Goal: Transaction & Acquisition: Purchase product/service

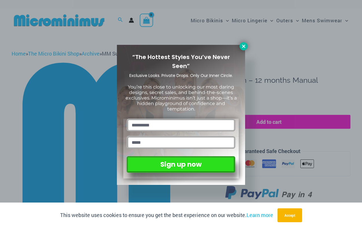
click at [242, 47] on icon at bounding box center [243, 46] width 5 height 5
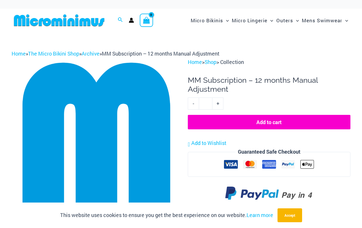
click at [267, 124] on button "Add to cart" at bounding box center [269, 122] width 162 height 14
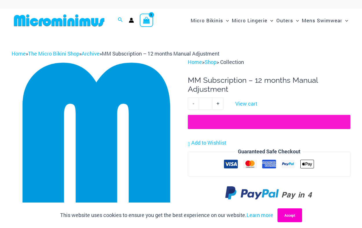
click at [290, 217] on button "Accept" at bounding box center [289, 215] width 25 height 14
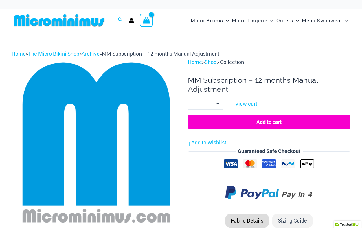
click at [150, 17] on icon "View Shopping Cart, 1 items" at bounding box center [146, 19] width 8 height 9
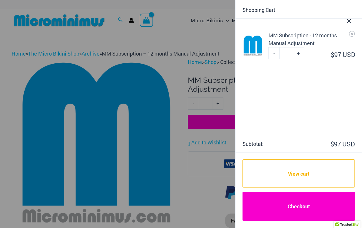
click at [302, 209] on link "Checkout" at bounding box center [298, 206] width 112 height 29
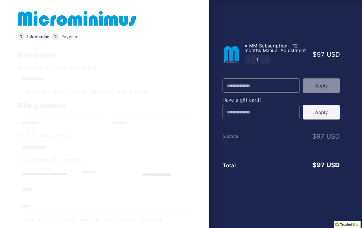
click at [88, 68] on link "Log in." at bounding box center [91, 67] width 13 height 5
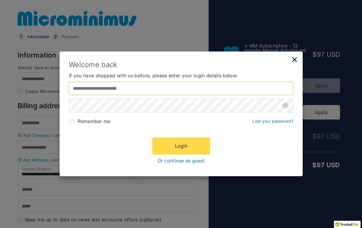
click at [99, 87] on input "Username or email address *" at bounding box center [181, 88] width 224 height 13
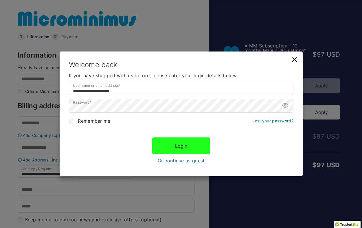
click at [183, 143] on button "Login" at bounding box center [181, 145] width 58 height 17
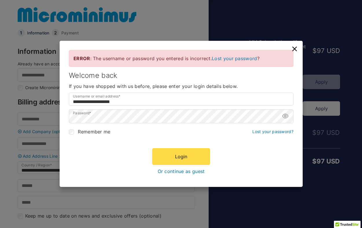
scroll to position [4, 0]
click at [286, 116] on icon at bounding box center [285, 116] width 2 height 2
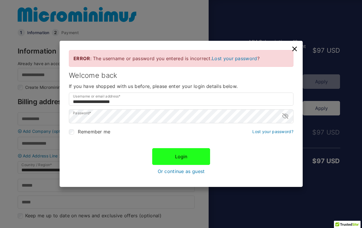
click at [178, 158] on button "Login" at bounding box center [181, 156] width 58 height 17
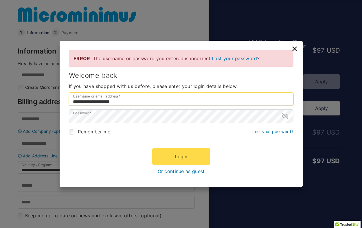
click at [113, 100] on input "**********" at bounding box center [181, 99] width 224 height 13
type input "**********"
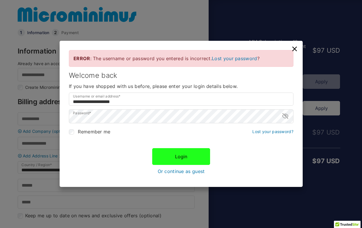
click at [187, 154] on button "Login" at bounding box center [181, 156] width 58 height 17
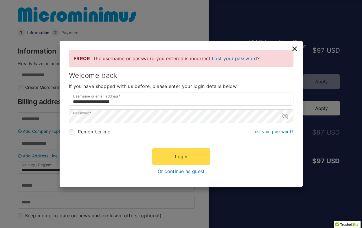
click at [294, 50] on icon at bounding box center [294, 49] width 8 height 8
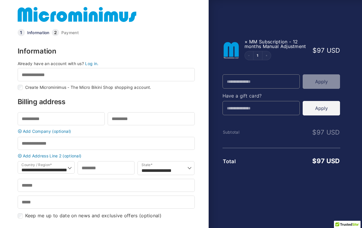
click at [64, 18] on link at bounding box center [77, 14] width 119 height 19
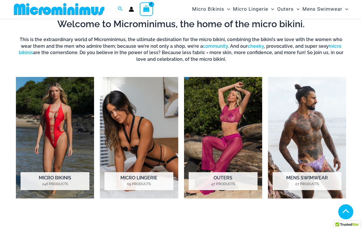
scroll to position [190, 0]
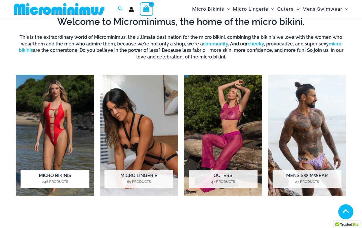
click at [58, 140] on img "Visit product category Micro Bikinis" at bounding box center [55, 135] width 78 height 121
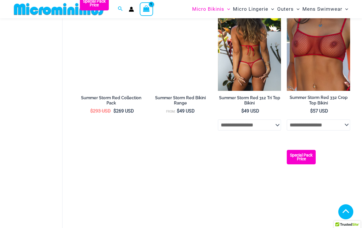
scroll to position [1256, 0]
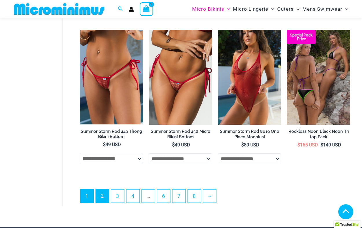
click at [102, 194] on link "2" at bounding box center [102, 196] width 13 height 14
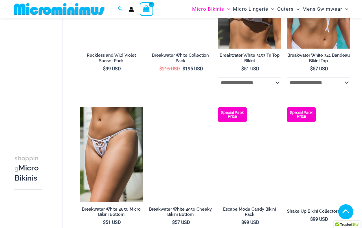
scroll to position [423, 0]
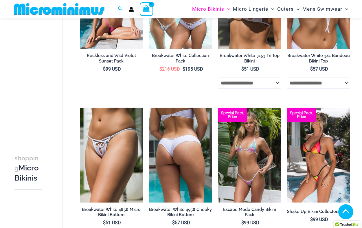
click at [190, 137] on img at bounding box center [180, 155] width 63 height 95
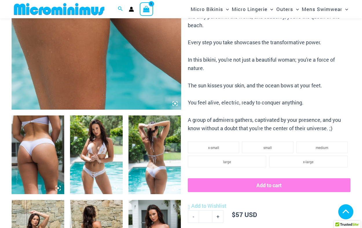
scroll to position [250, 0]
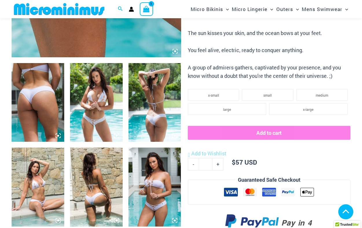
click at [161, 117] on img at bounding box center [154, 102] width 53 height 79
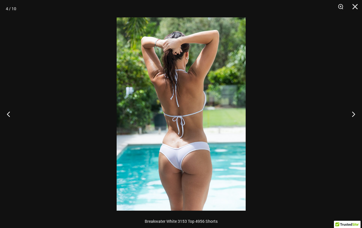
click at [193, 154] on img at bounding box center [181, 113] width 129 height 193
